Goal: Task Accomplishment & Management: Use online tool/utility

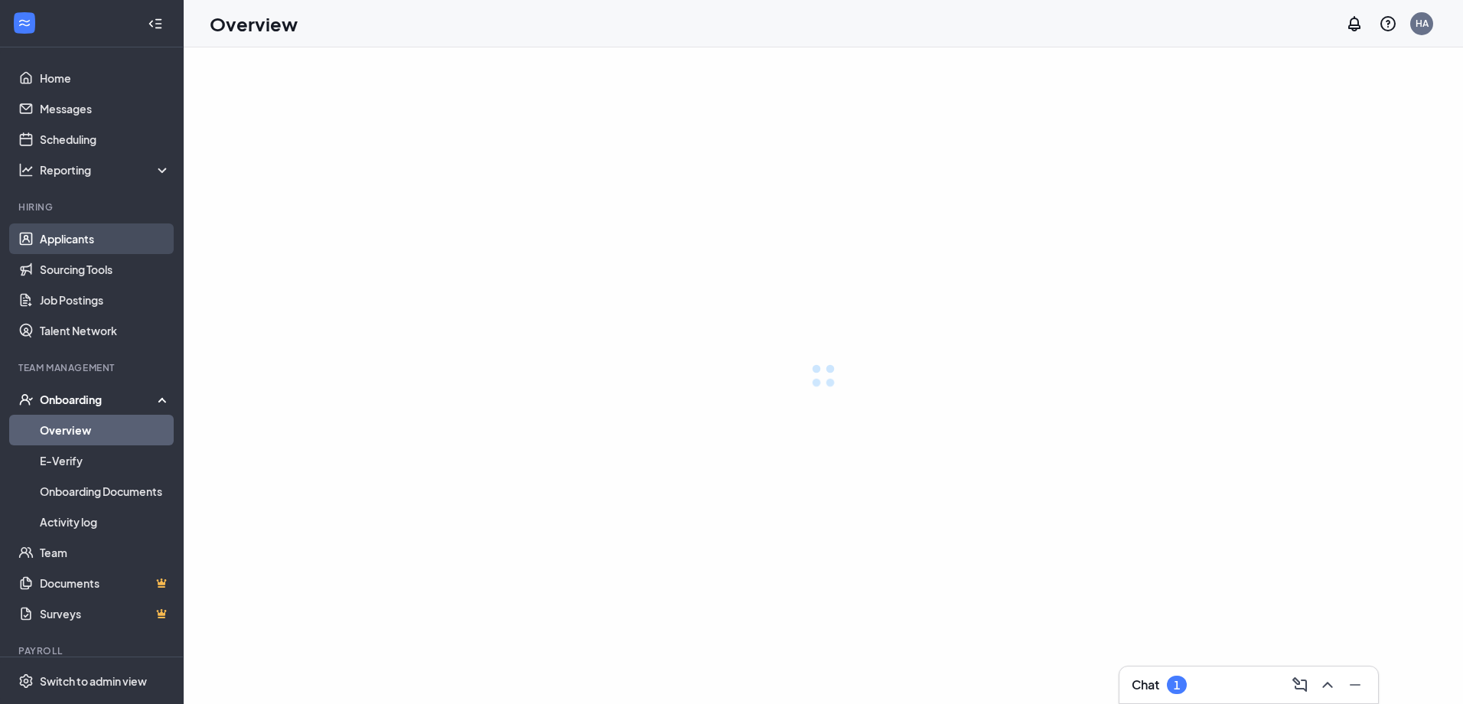
click at [85, 242] on link "Applicants" at bounding box center [105, 238] width 131 height 31
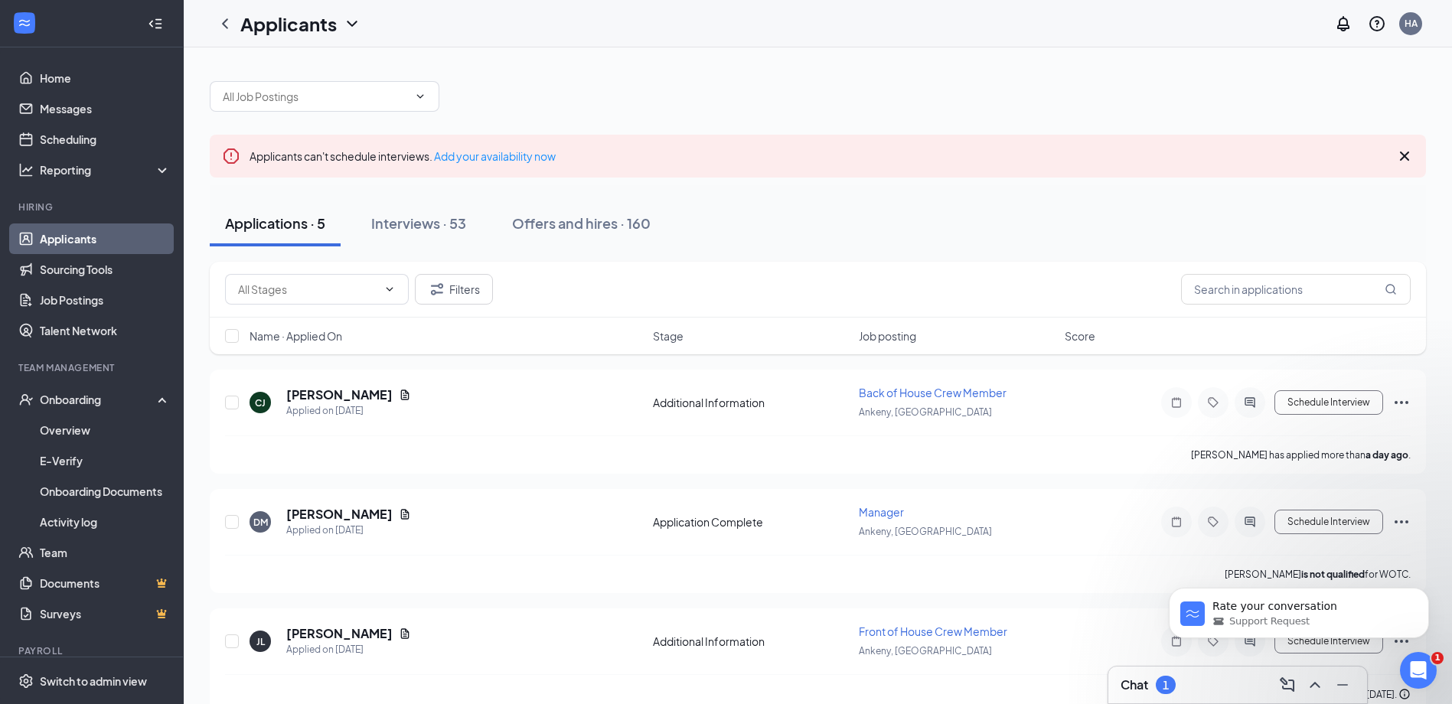
drag, startPoint x: 419, startPoint y: 226, endPoint x: 422, endPoint y: 253, distance: 27.6
click at [419, 226] on div "Interviews · 53" at bounding box center [418, 222] width 95 height 19
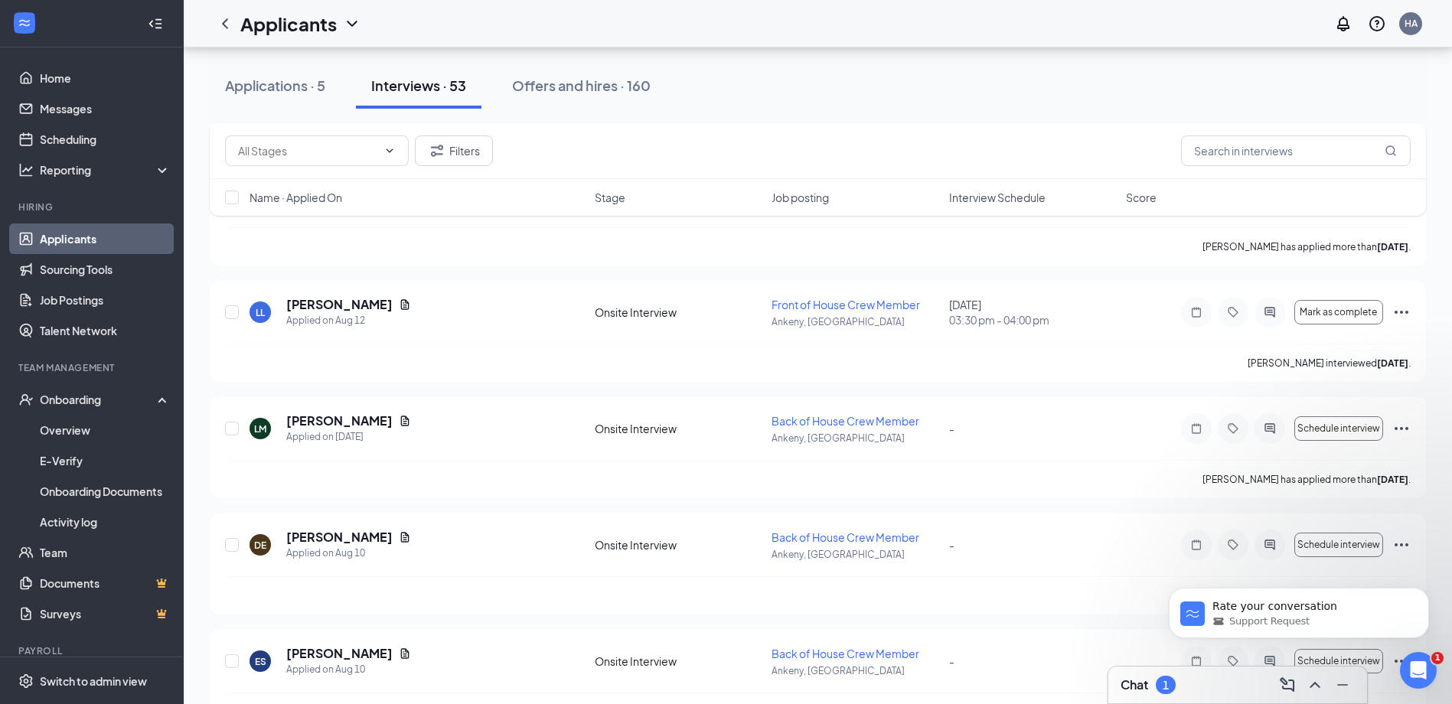
scroll to position [1989, 0]
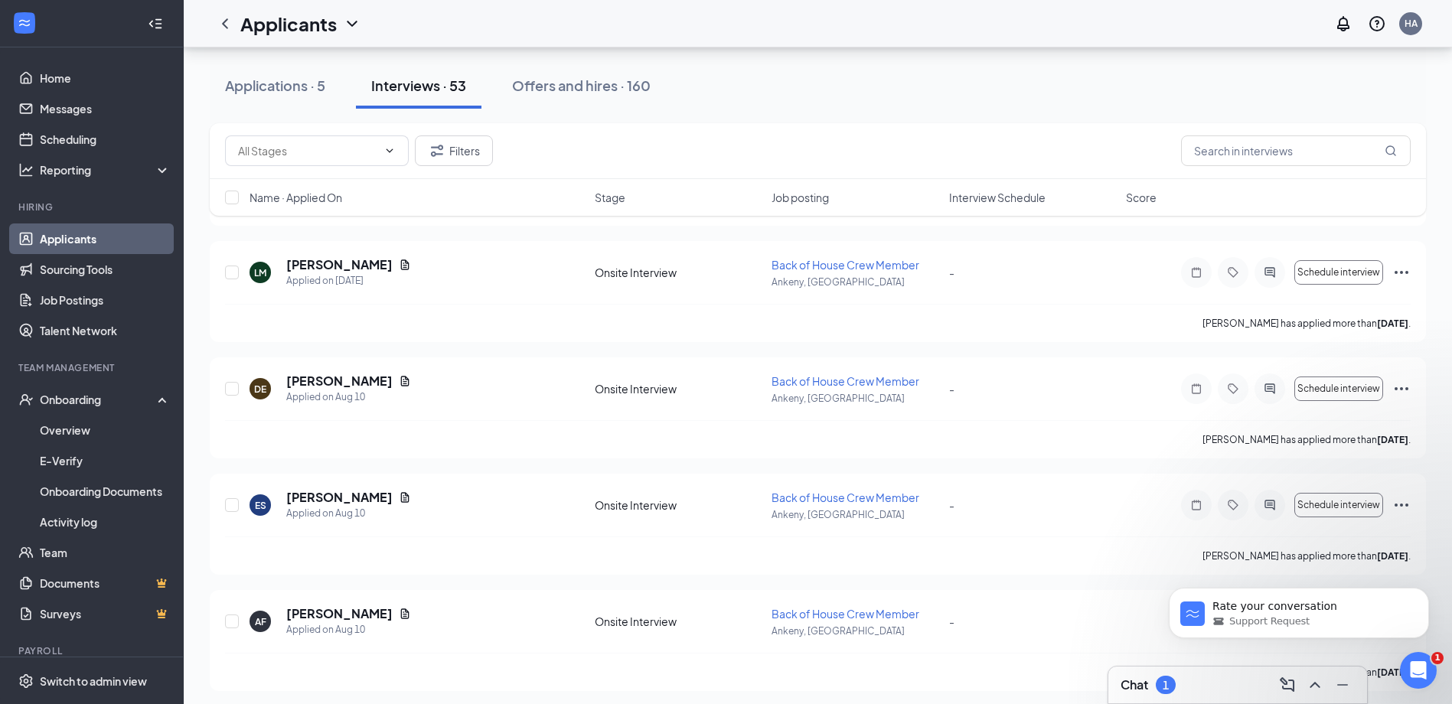
click at [984, 198] on span "Interview Schedule" at bounding box center [997, 197] width 96 height 15
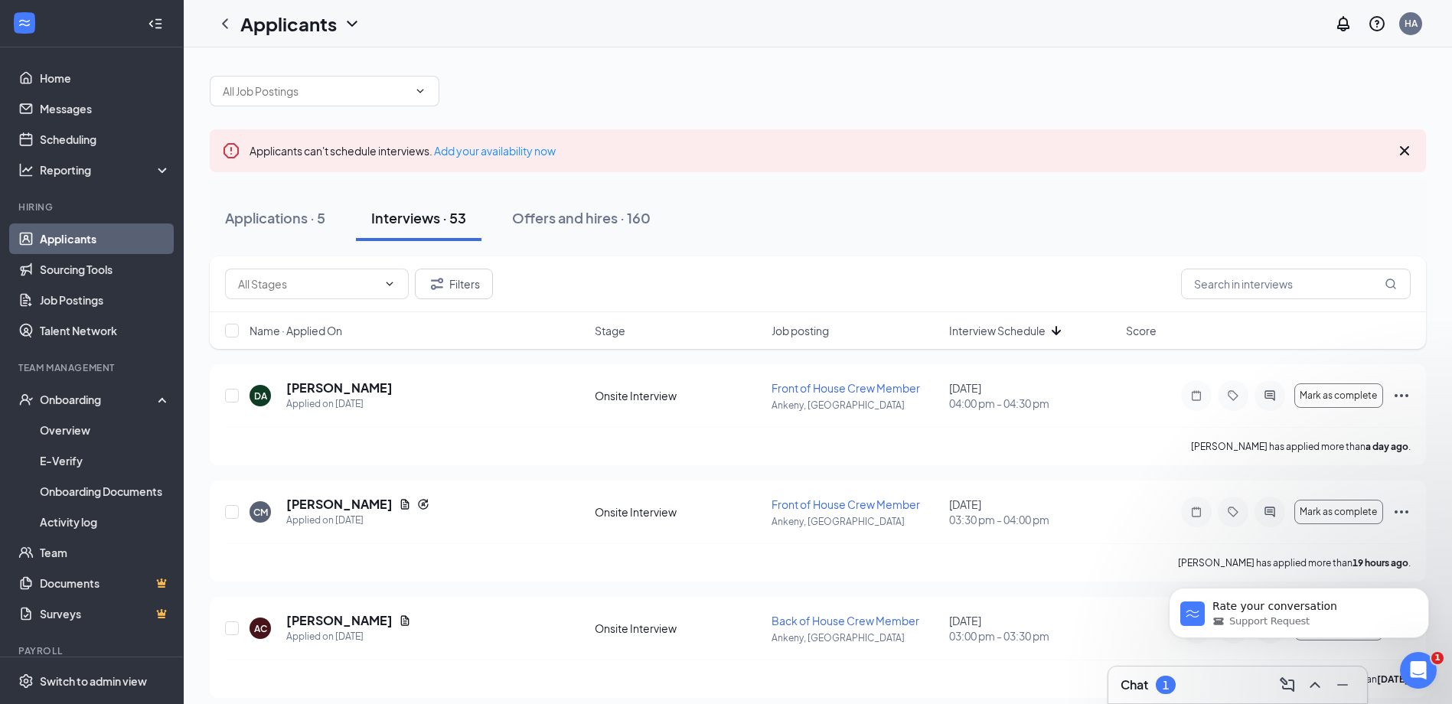
scroll to position [0, 0]
